Goal: Information Seeking & Learning: Learn about a topic

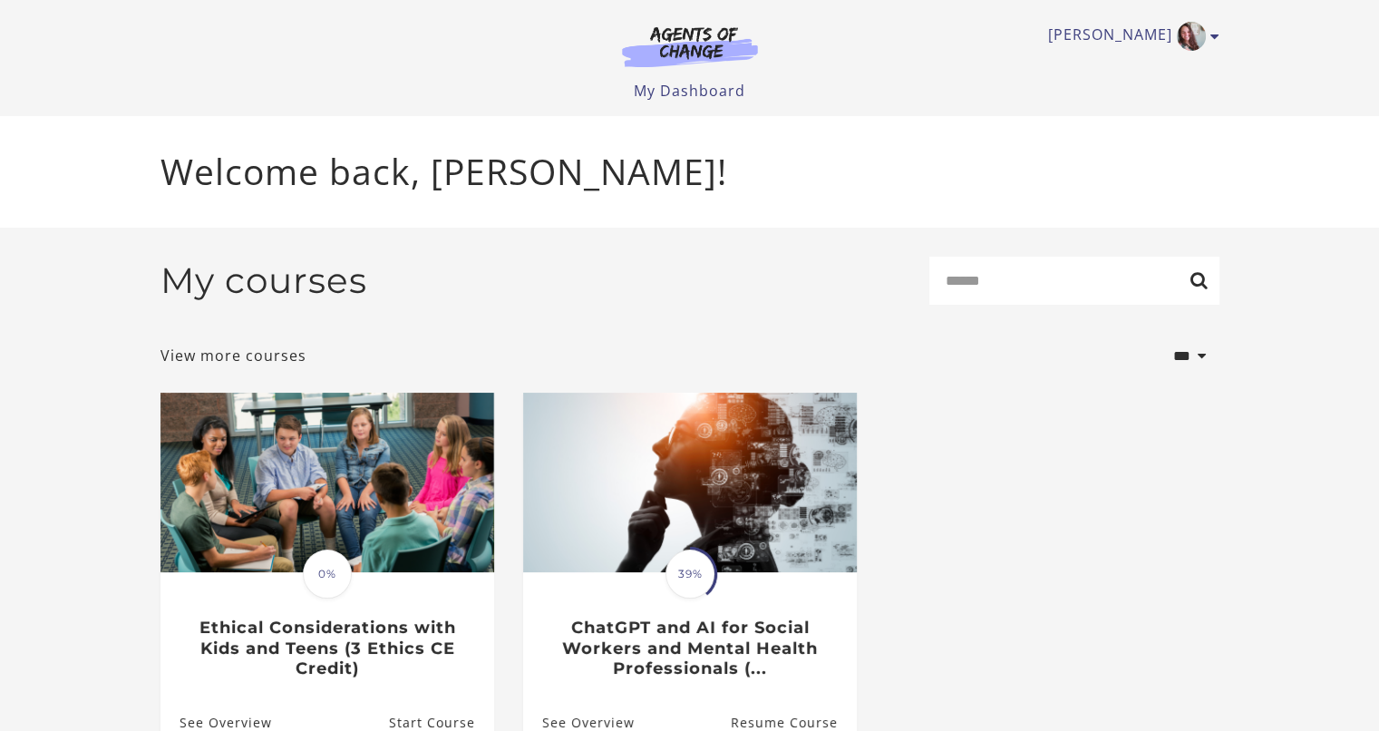
scroll to position [99, 0]
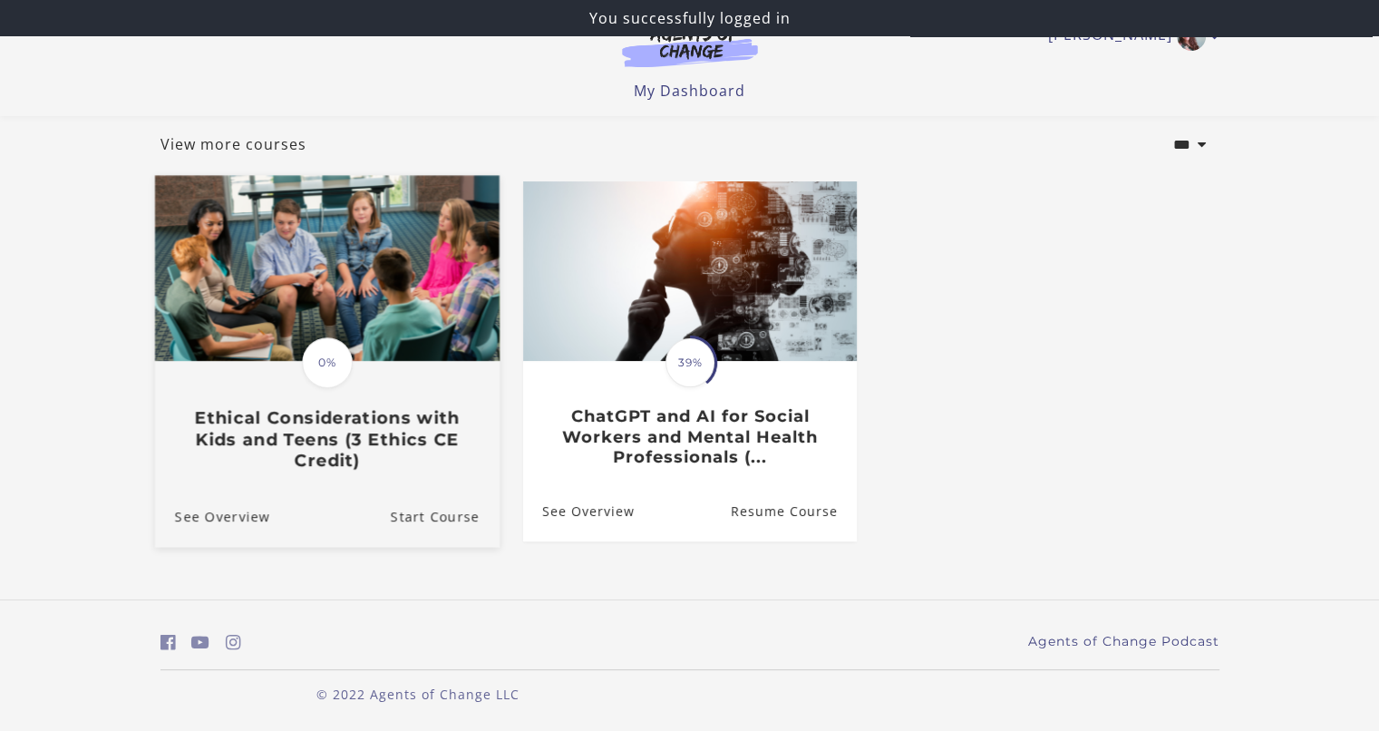
click at [270, 378] on div "Translation missing: en.liquid.partials.dashboard_course_card.progress_descript…" at bounding box center [326, 417] width 344 height 108
